Goal: Information Seeking & Learning: Learn about a topic

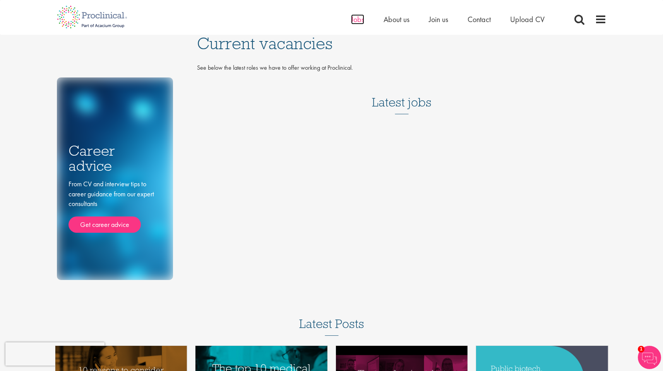
click at [356, 18] on span "Jobs" at bounding box center [357, 19] width 13 height 10
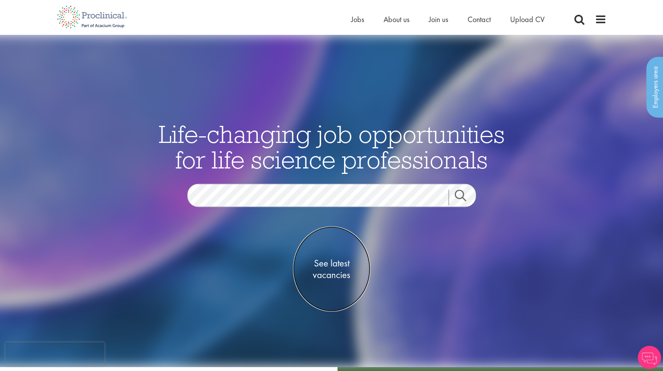
click at [324, 263] on span "See latest vacancies" at bounding box center [331, 268] width 77 height 23
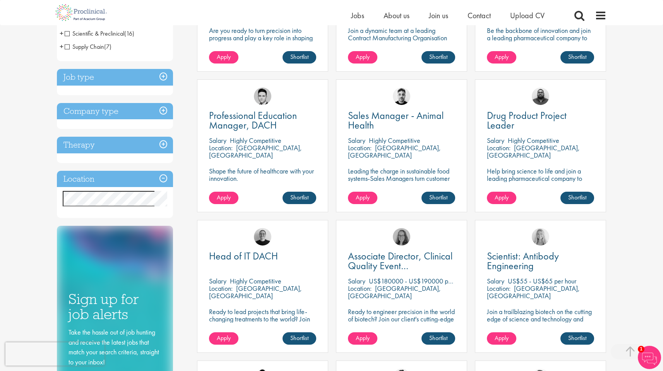
scroll to position [235, 0]
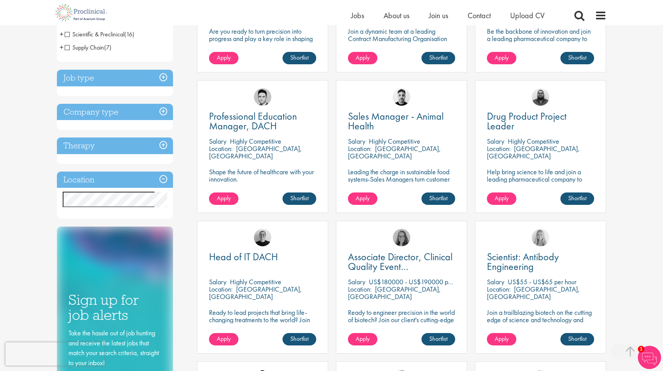
click at [161, 78] on h3 "Job type" at bounding box center [115, 78] width 116 height 17
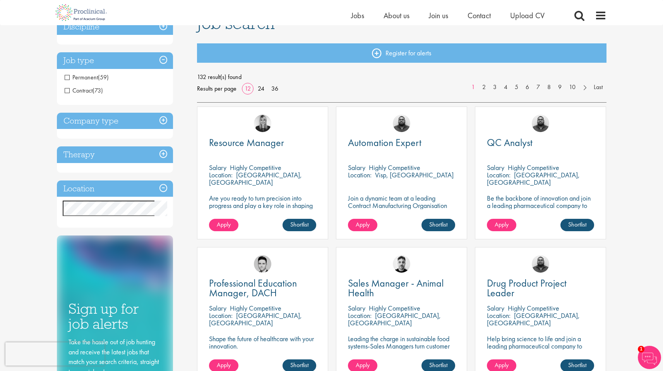
scroll to position [18, 0]
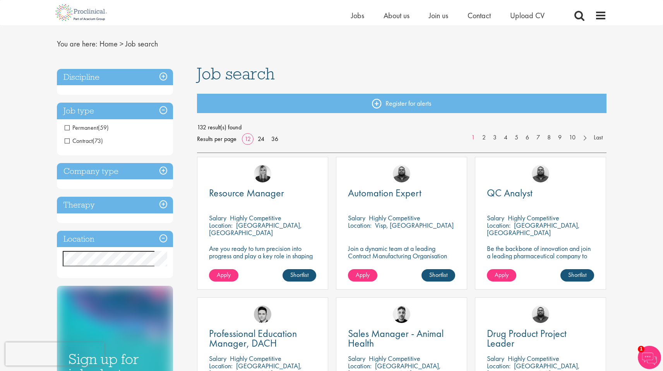
click at [67, 141] on span "Contract" at bounding box center [79, 141] width 28 height 8
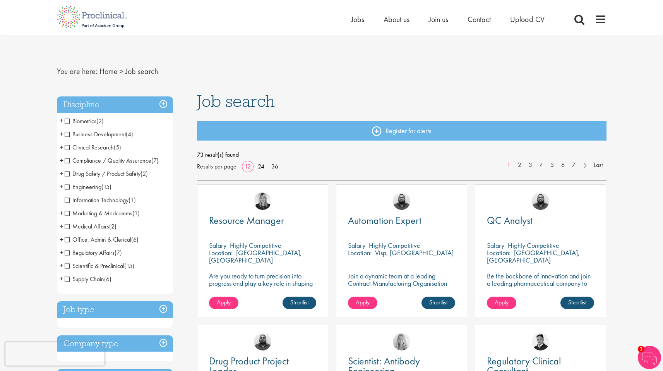
click at [68, 213] on span "Marketing & Medcomms" at bounding box center [99, 213] width 68 height 8
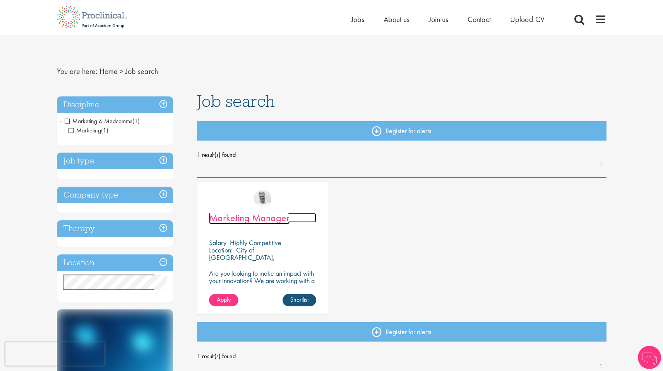
click at [244, 217] on span "Marketing Manager" at bounding box center [249, 217] width 81 height 13
click at [69, 129] on span "Marketing" at bounding box center [85, 130] width 33 height 8
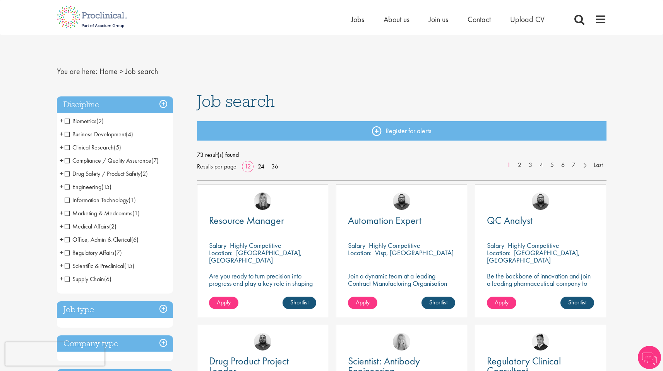
click at [164, 307] on h3 "Job type" at bounding box center [115, 309] width 116 height 17
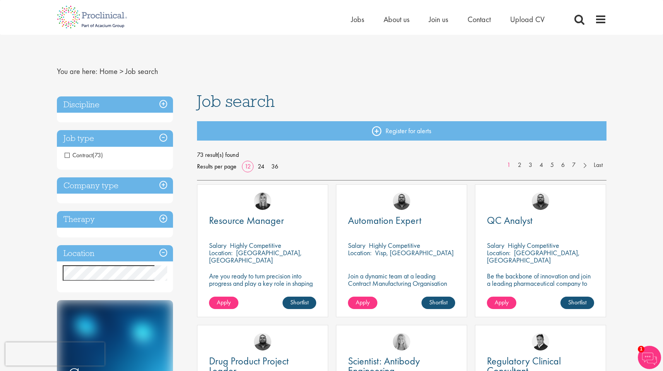
click at [166, 104] on h3 "Discipline" at bounding box center [115, 104] width 116 height 17
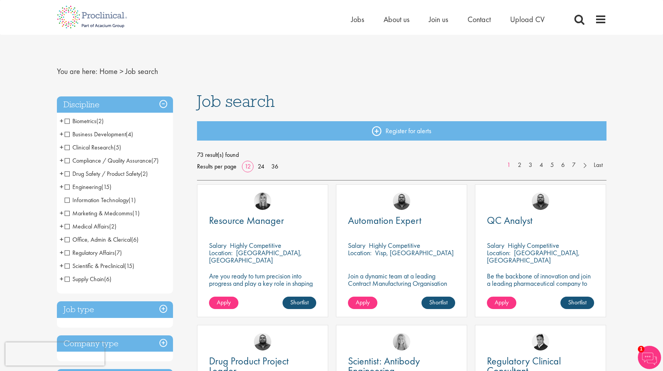
click at [65, 134] on span "Business Development" at bounding box center [95, 134] width 61 height 8
